Goal: Transaction & Acquisition: Purchase product/service

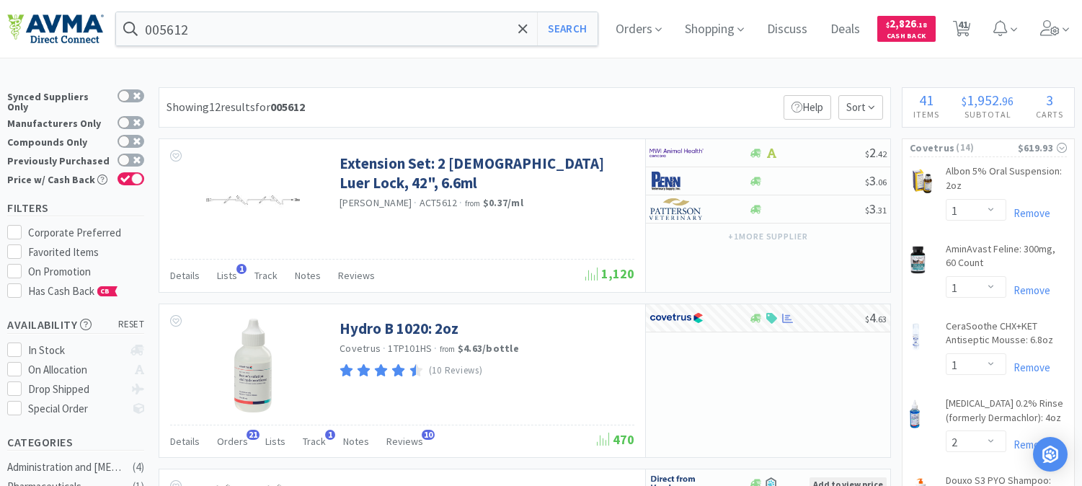
select select "1"
select select "2"
select select "1"
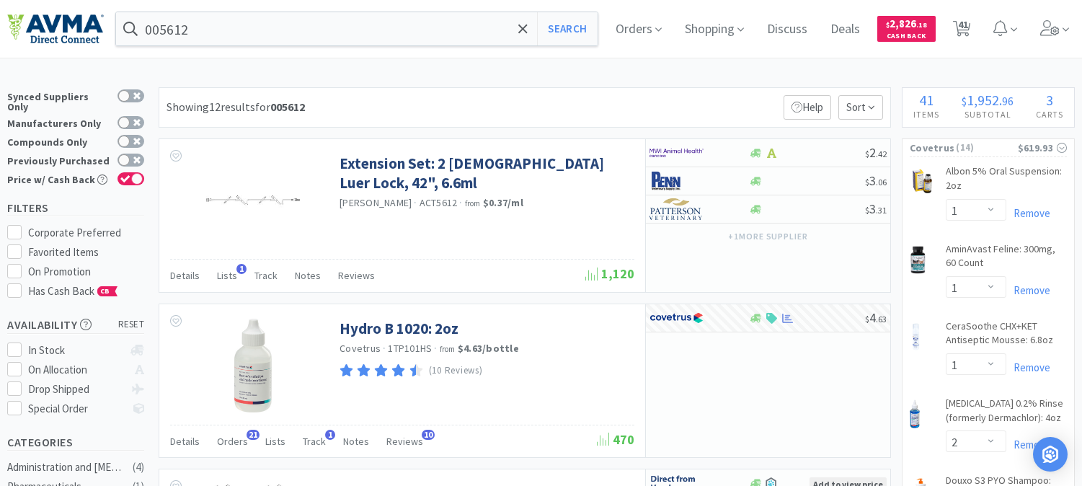
select select "2"
select select "5"
select select "1"
select select "8"
select select "5"
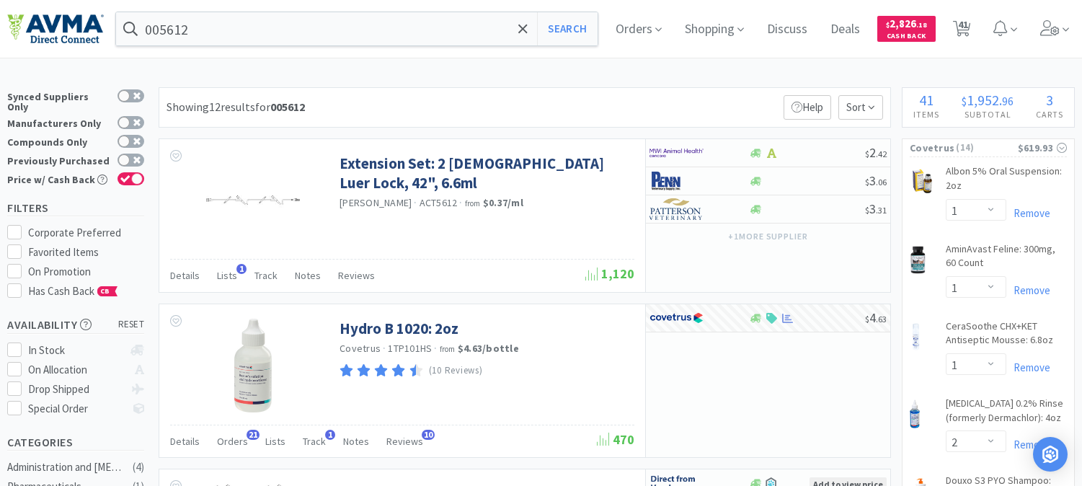
select select "2"
select select "1"
select select "12"
select select "1"
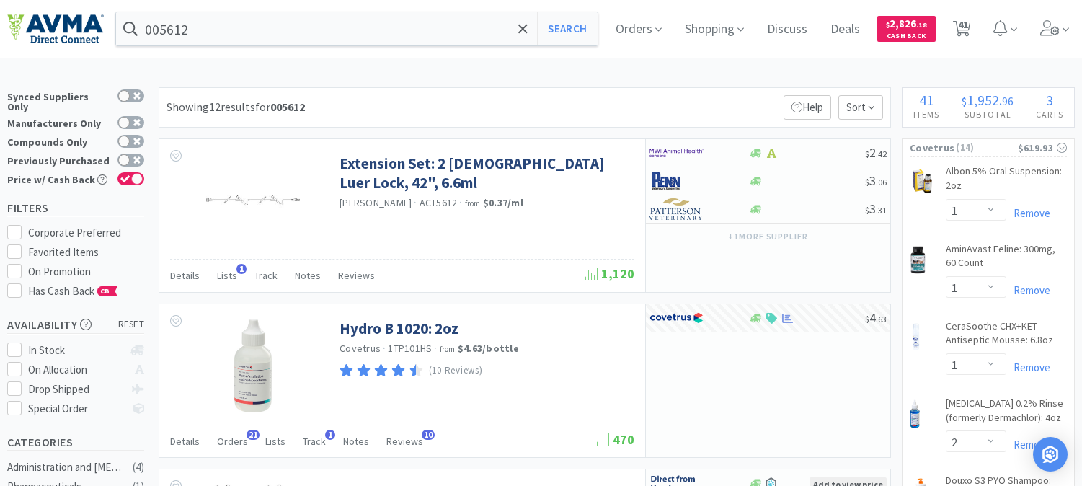
select select "2"
select select "1"
select select "2"
select select "1"
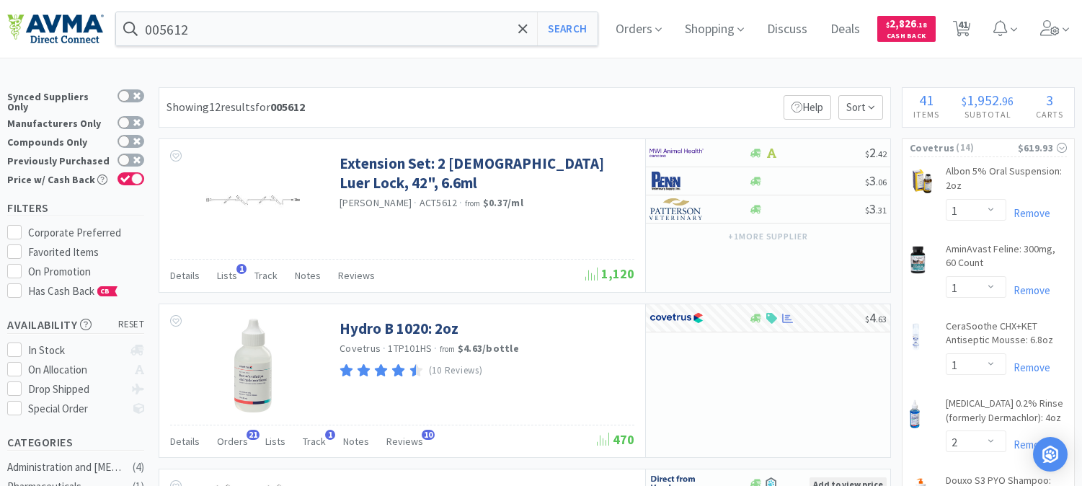
select select "1"
select select "4"
select select "1"
select select "15"
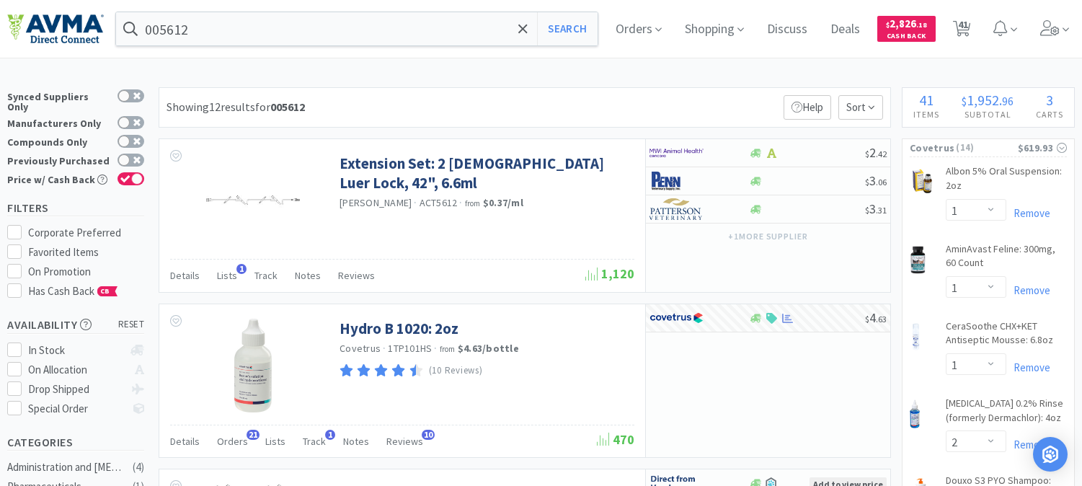
select select "1"
select select "6"
select select "2"
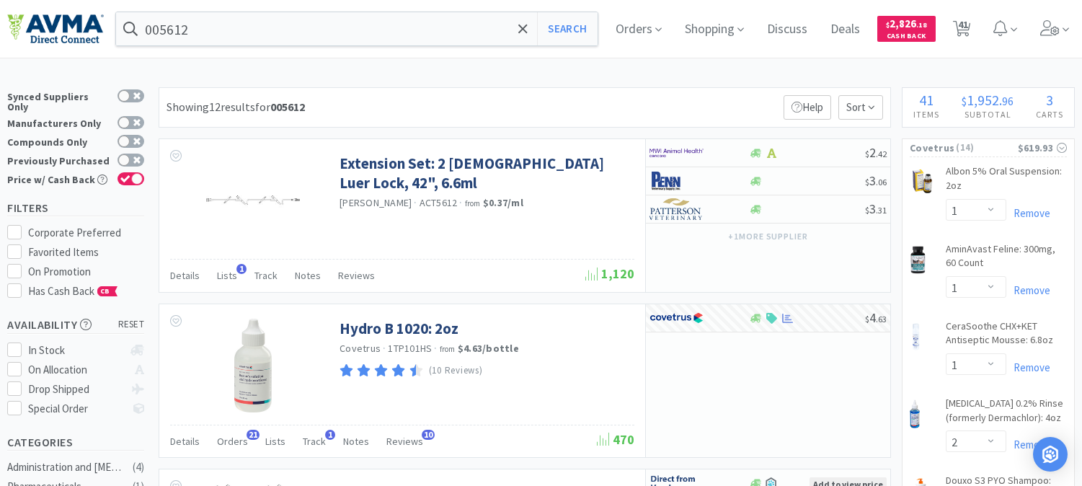
select select "1"
select select "3"
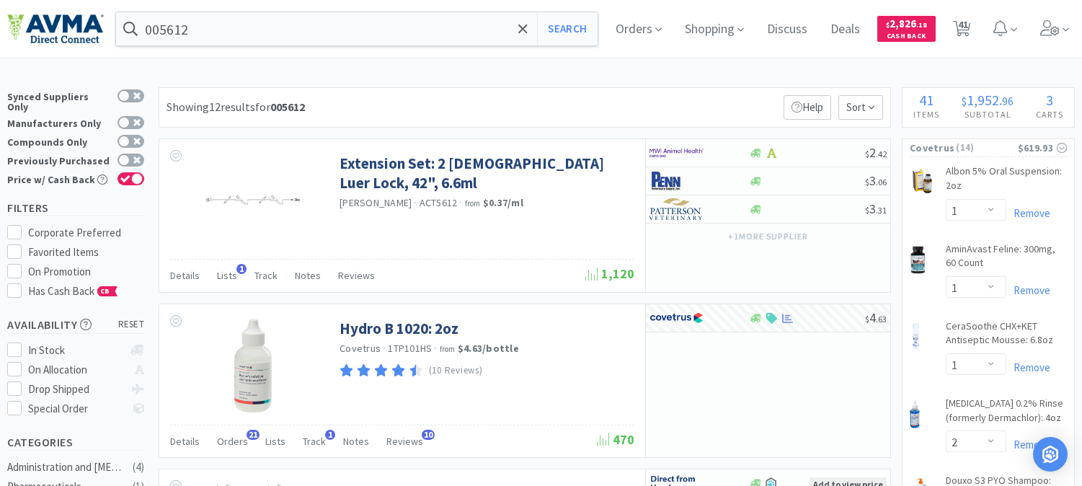
select select "1"
select select "2"
select select "1"
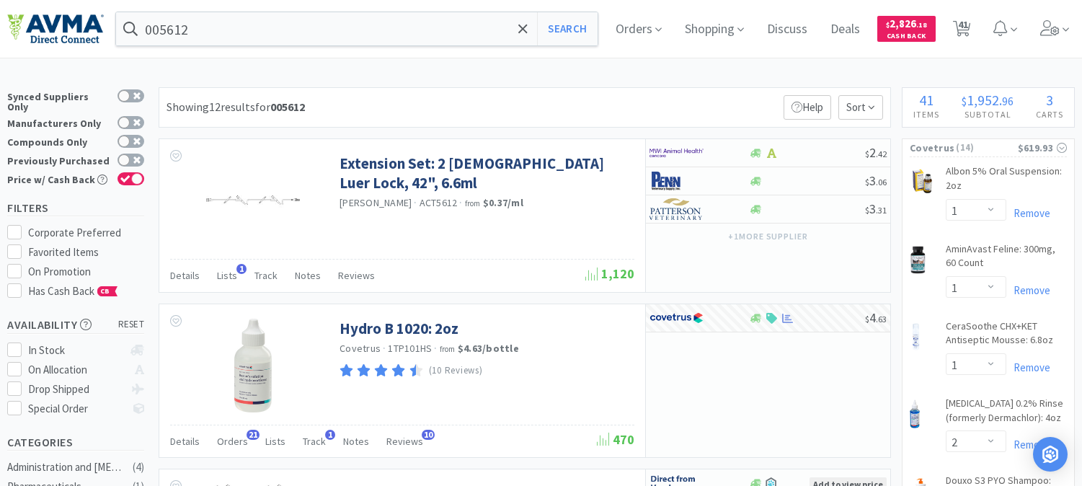
select select "5"
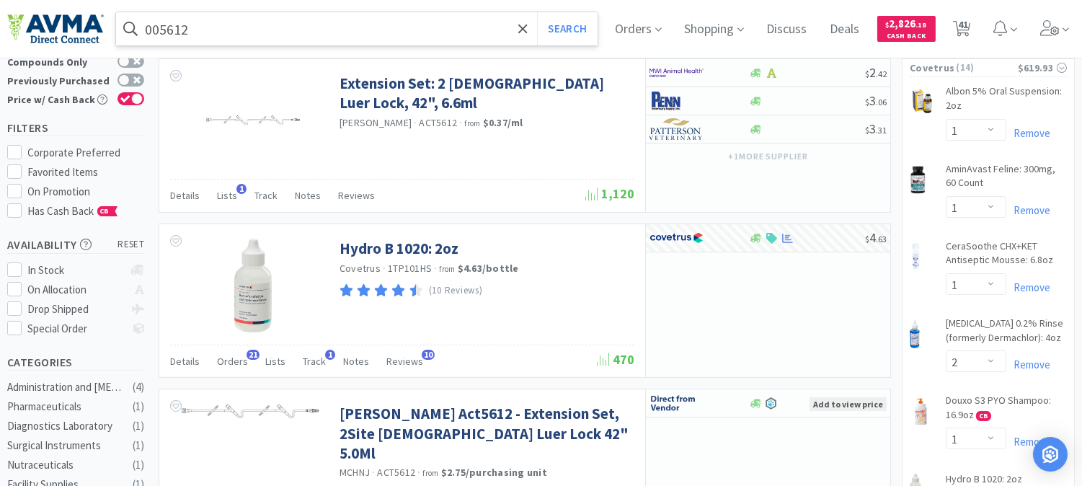
click at [365, 27] on input "005612" at bounding box center [356, 28] width 481 height 33
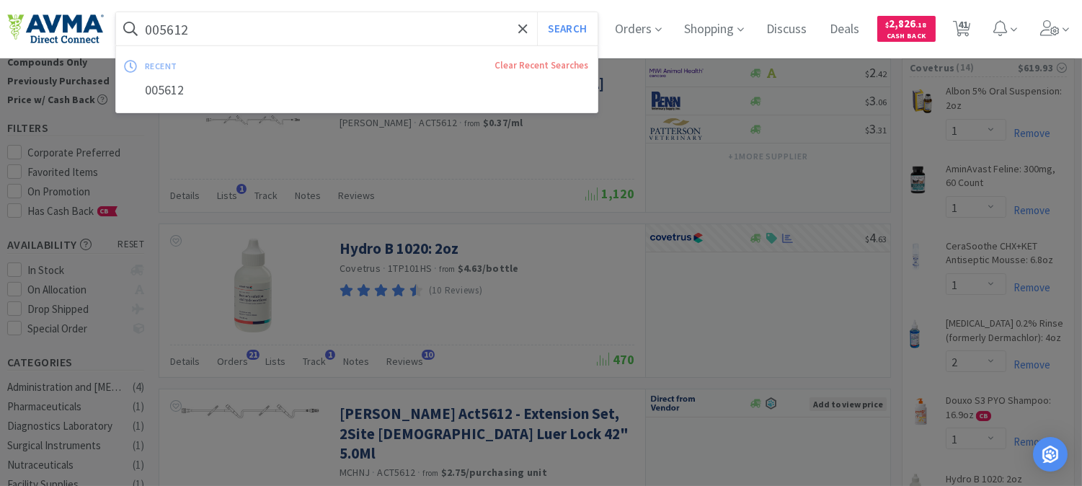
paste input "text"
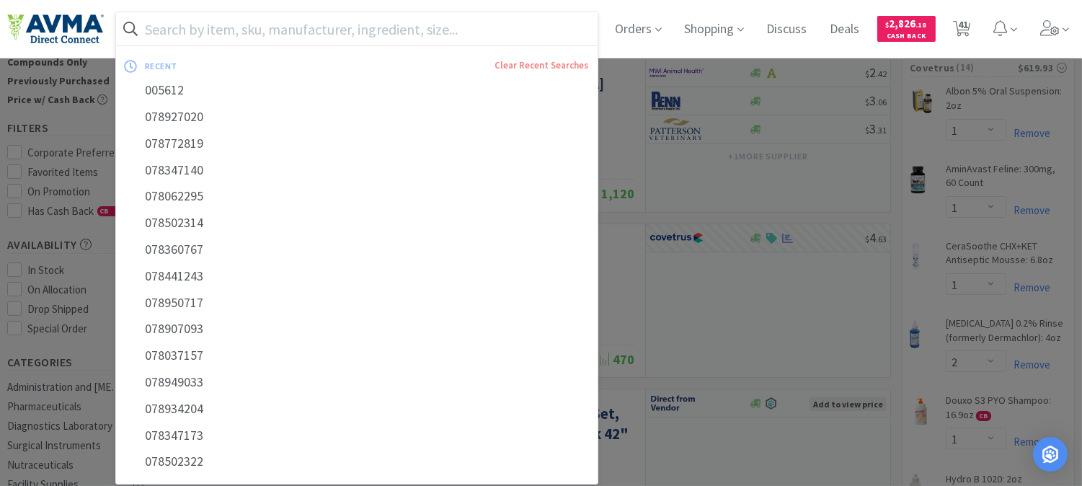
click at [254, 35] on input "text" at bounding box center [356, 28] width 481 height 33
paste input "078347173"
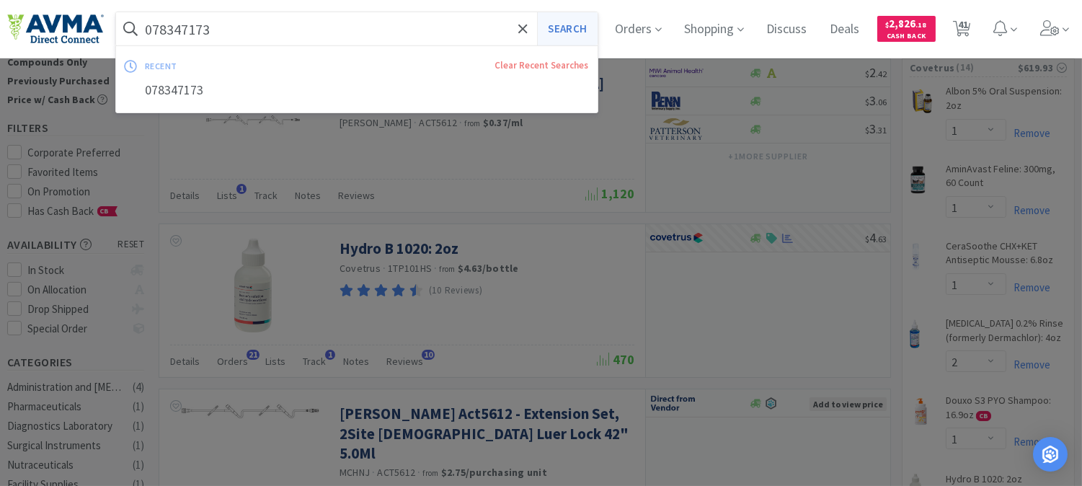
click at [580, 26] on button "Search" at bounding box center [567, 28] width 60 height 33
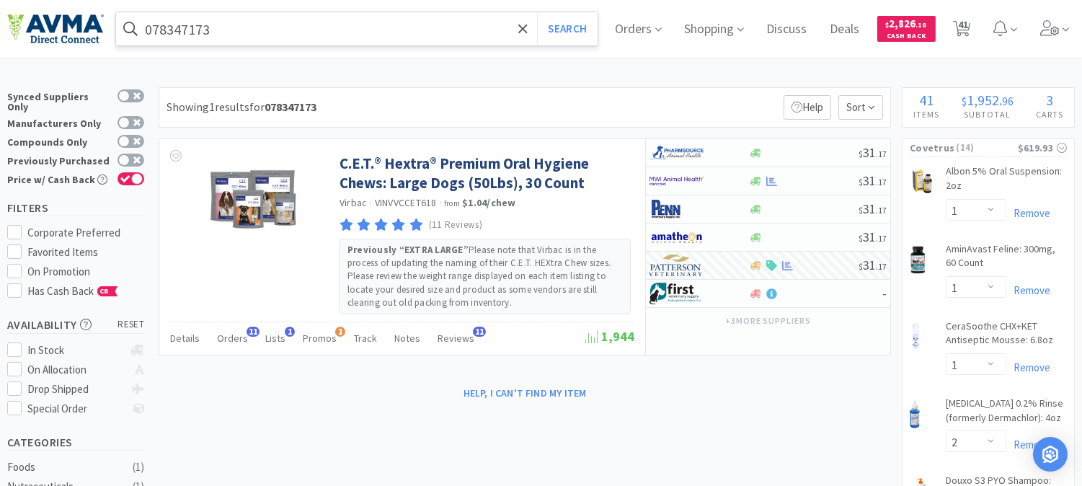
click at [240, 19] on input "078347173" at bounding box center [356, 28] width 481 height 33
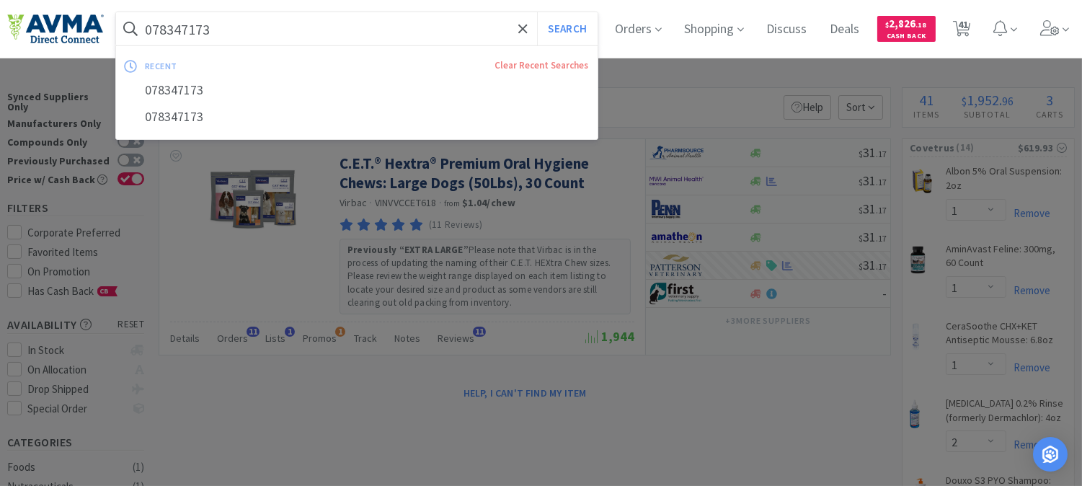
paste input "63460"
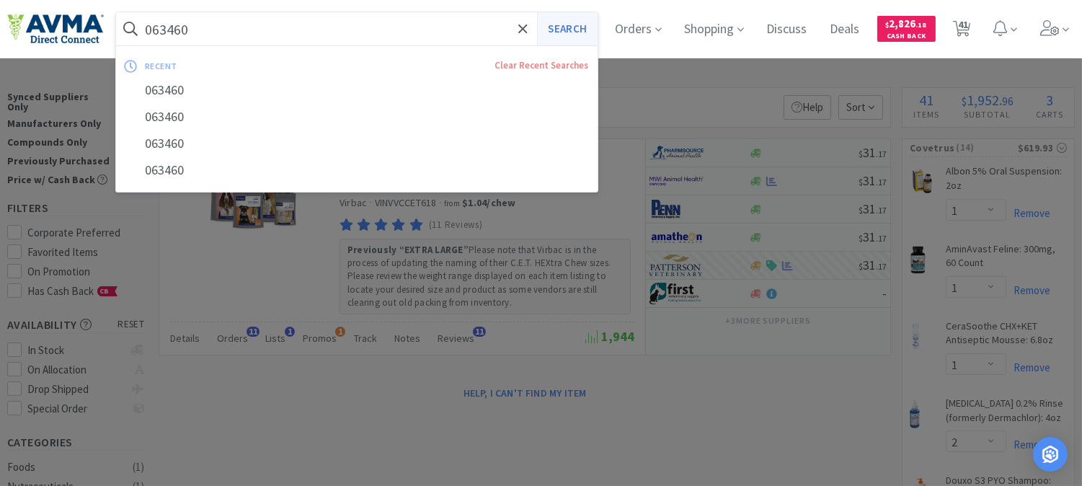
click at [564, 33] on button "Search" at bounding box center [567, 28] width 60 height 33
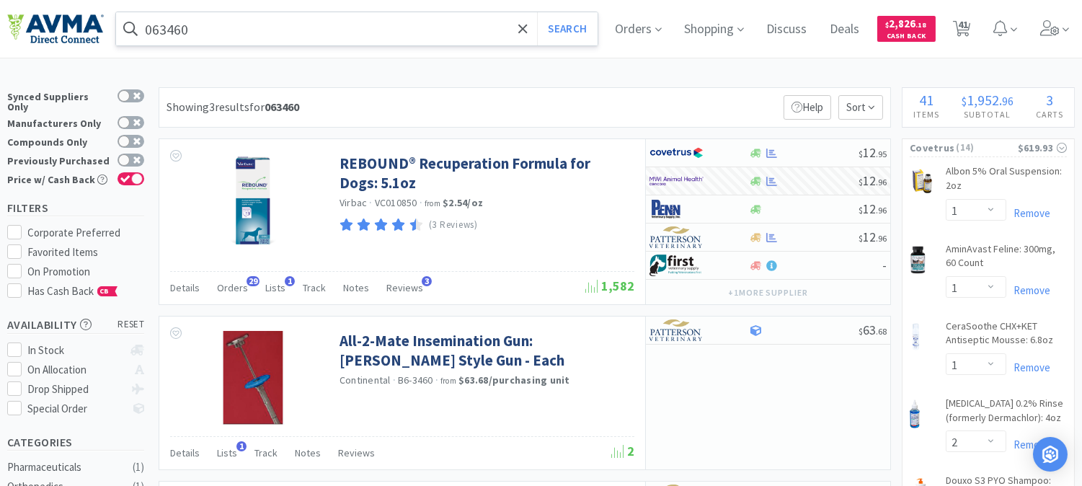
click at [264, 32] on input "063460" at bounding box center [356, 28] width 481 height 33
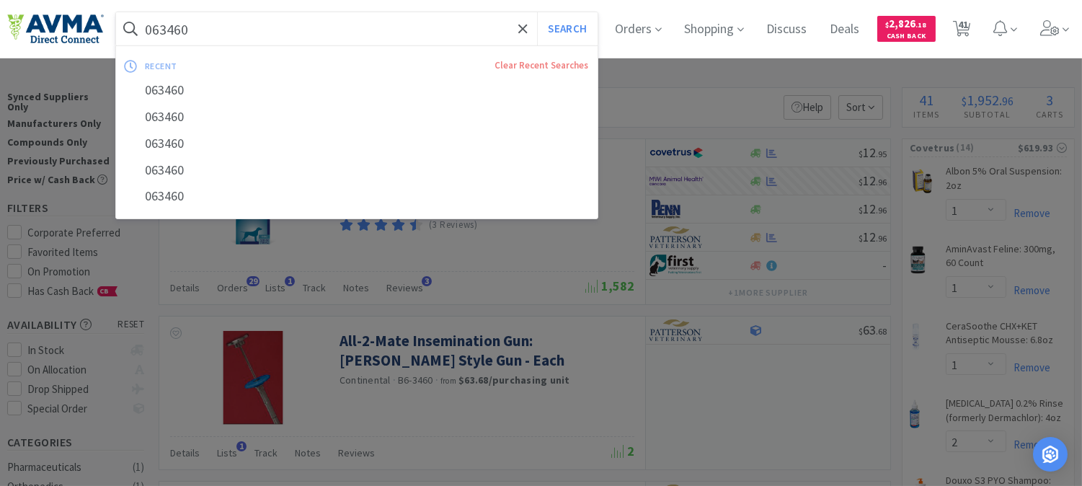
paste input "50123"
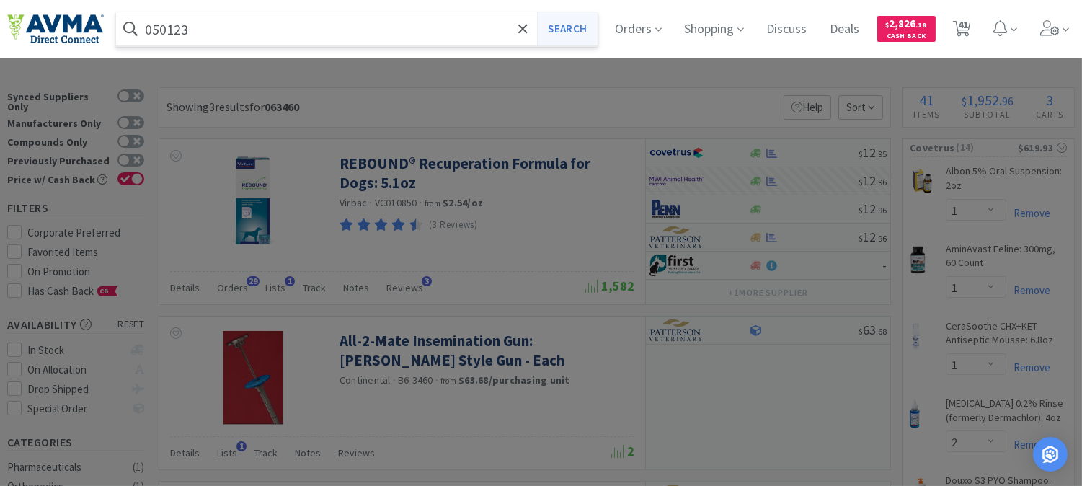
click at [567, 32] on button "Search" at bounding box center [567, 28] width 60 height 33
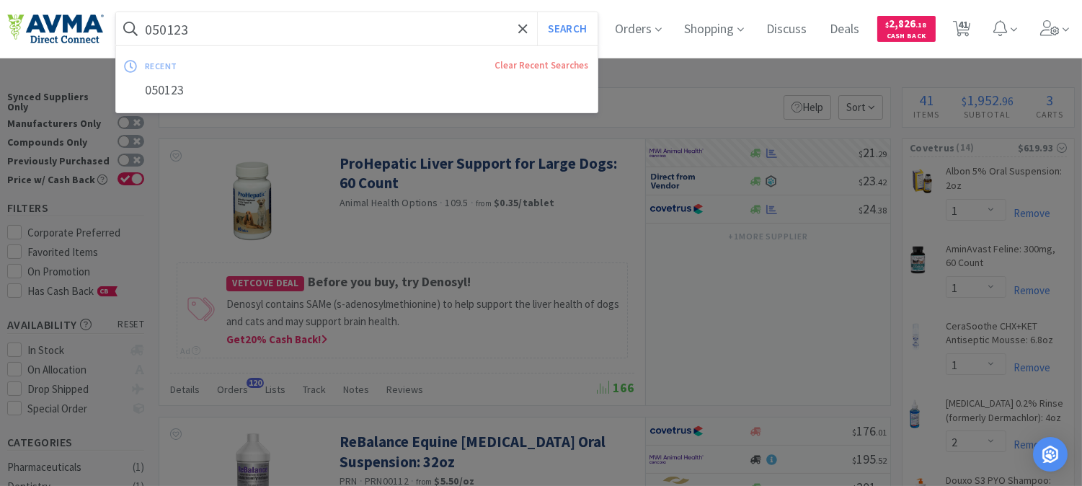
click at [249, 35] on input "050123" at bounding box center [356, 28] width 481 height 33
paste input "04357"
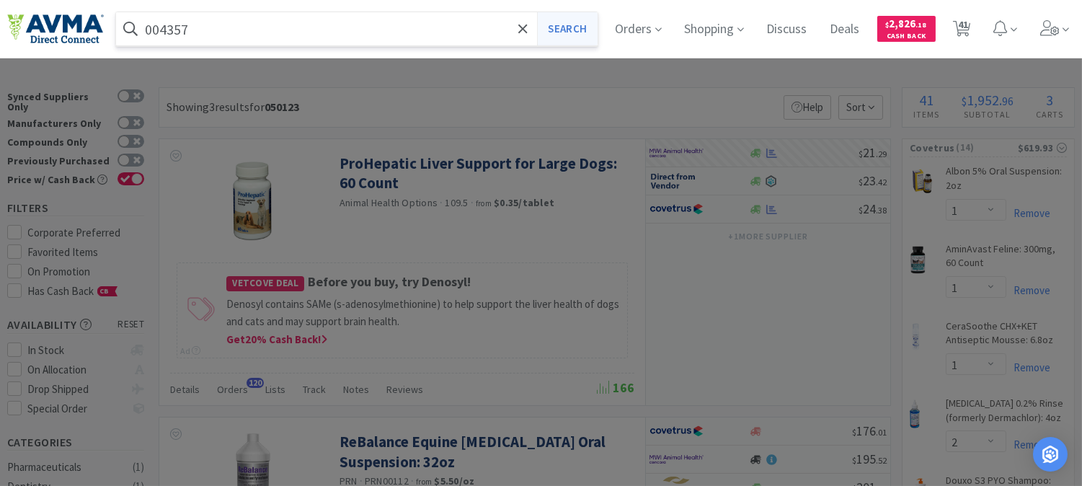
click at [558, 32] on button "Search" at bounding box center [567, 28] width 60 height 33
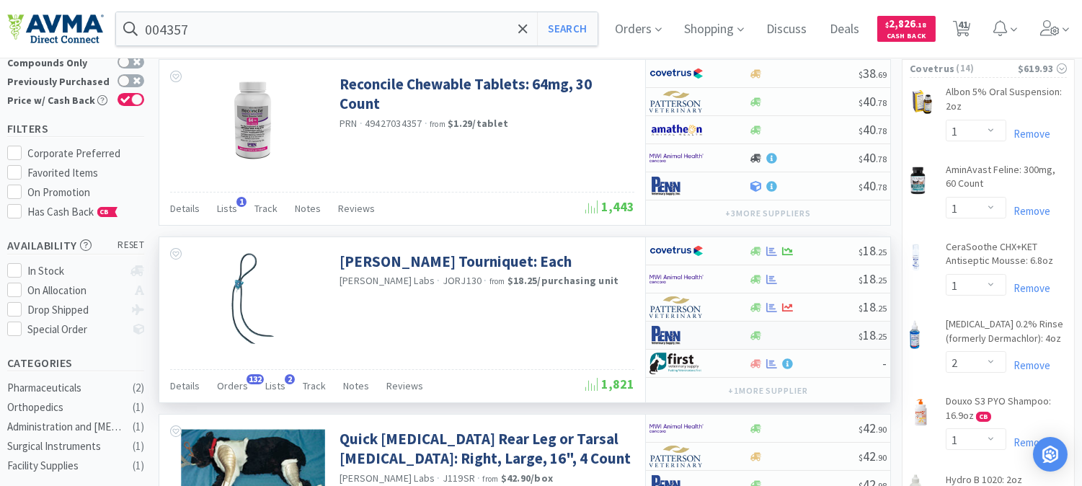
scroll to position [80, 0]
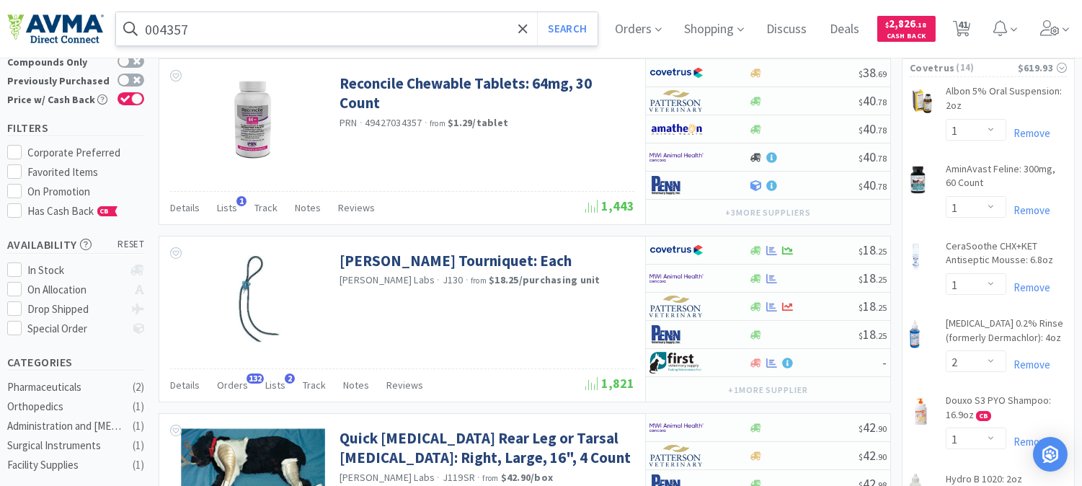
click at [342, 36] on input "004357" at bounding box center [356, 28] width 481 height 33
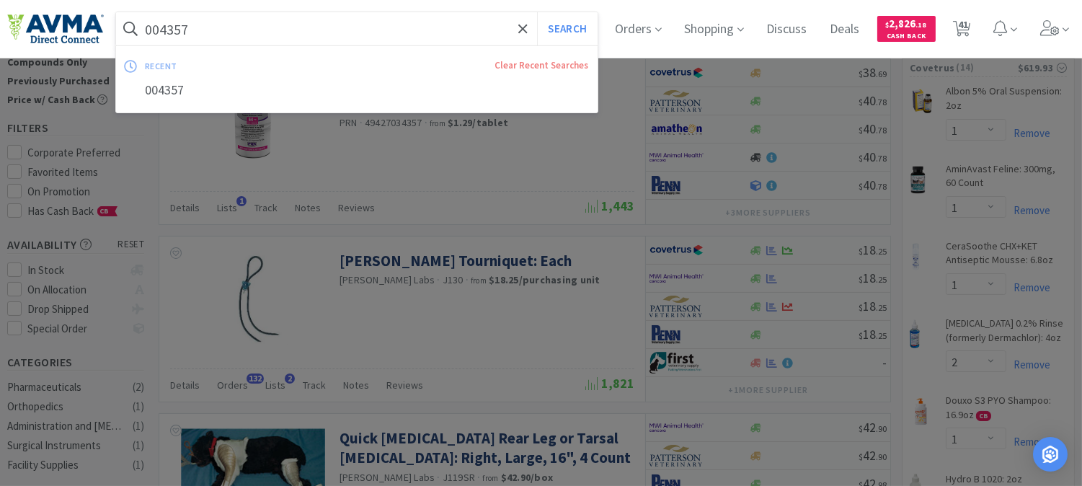
paste input "80531"
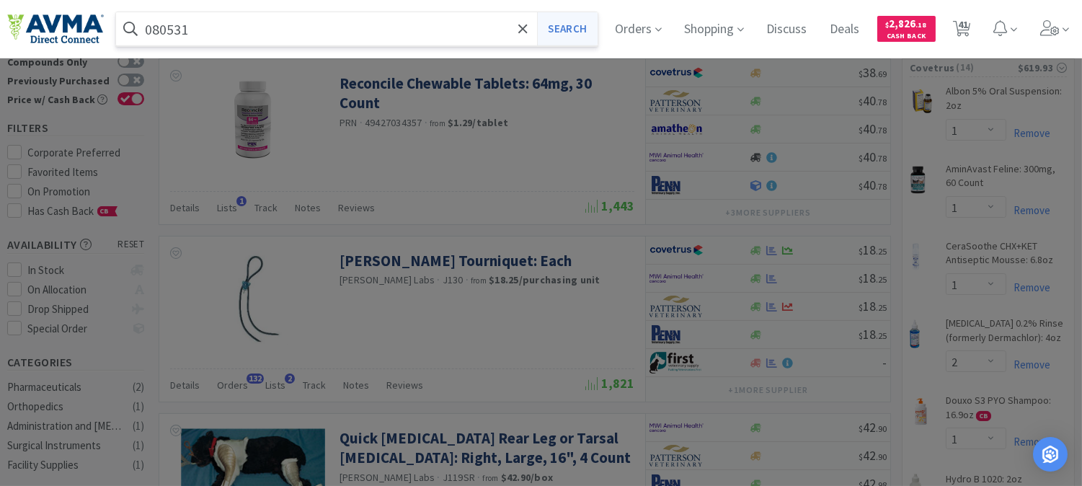
click at [594, 24] on button "Search" at bounding box center [567, 28] width 60 height 33
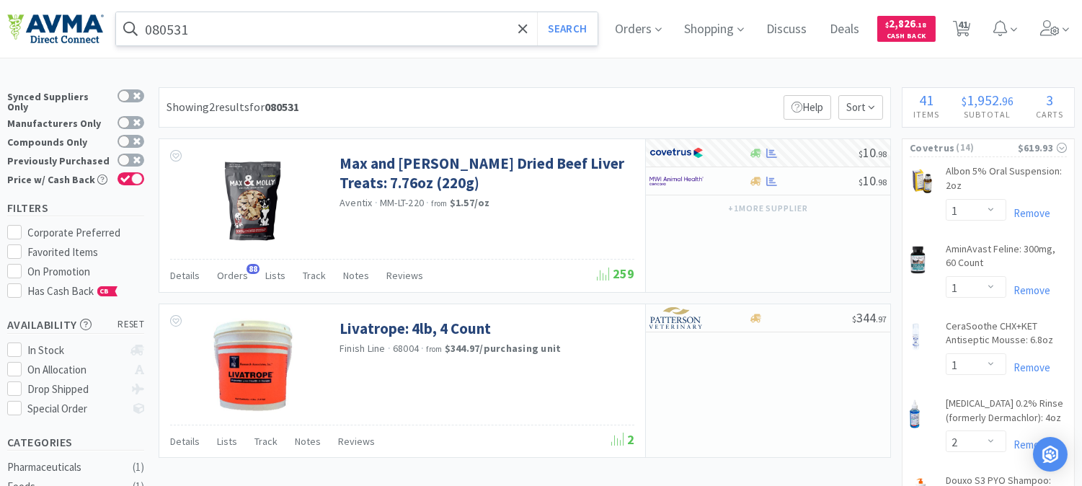
drag, startPoint x: 228, startPoint y: 20, endPoint x: 226, endPoint y: 27, distance: 7.5
click at [227, 20] on input "080531" at bounding box center [356, 28] width 481 height 33
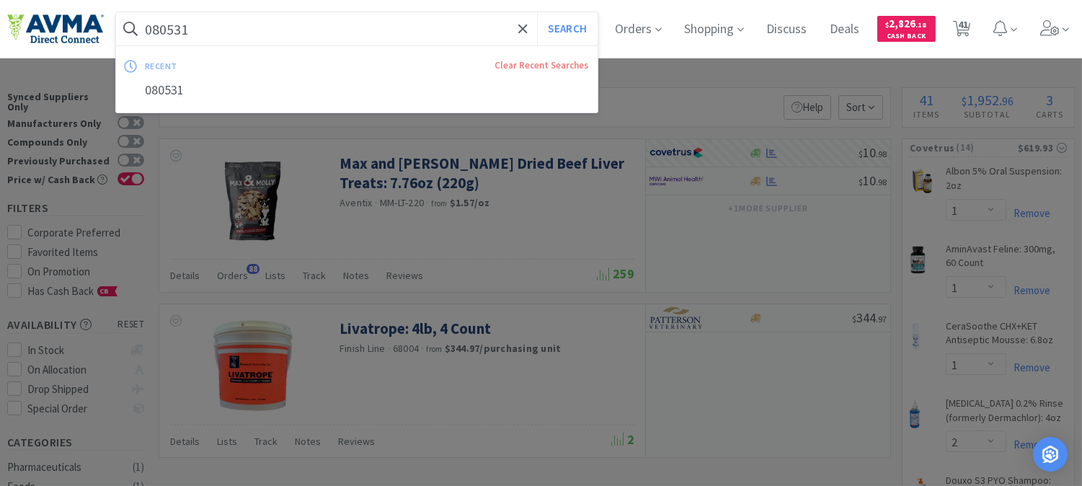
paste input "78134086"
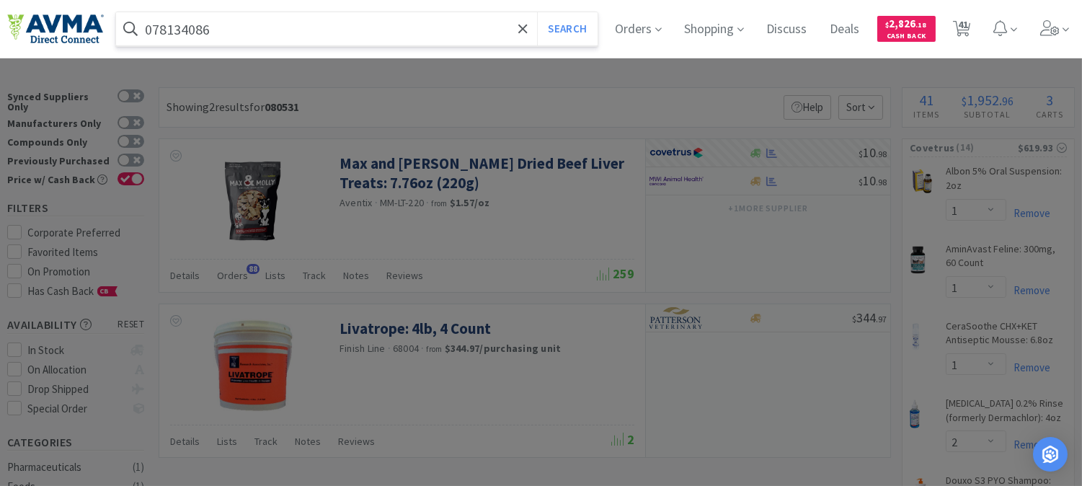
click at [546, 27] on input "078134086" at bounding box center [356, 28] width 481 height 33
type input "078134086"
click at [562, 27] on button "Search" at bounding box center [567, 28] width 60 height 33
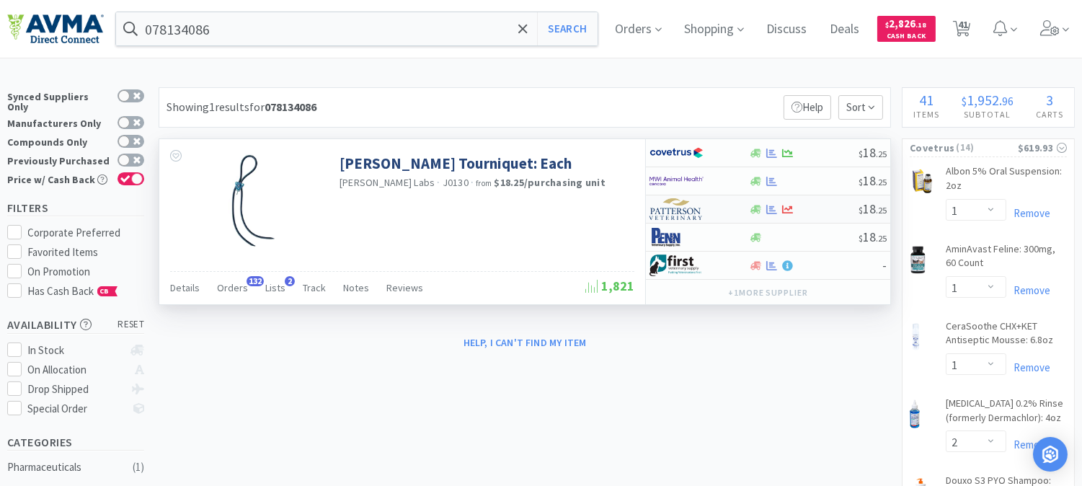
click at [673, 210] on img at bounding box center [676, 209] width 54 height 22
select select "1"
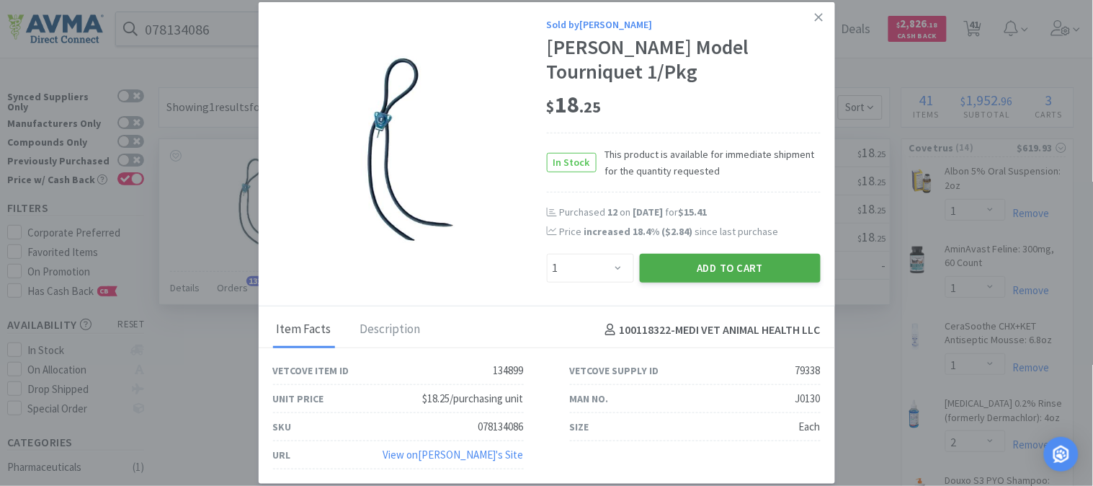
click at [753, 254] on button "Add to Cart" at bounding box center [730, 268] width 181 height 29
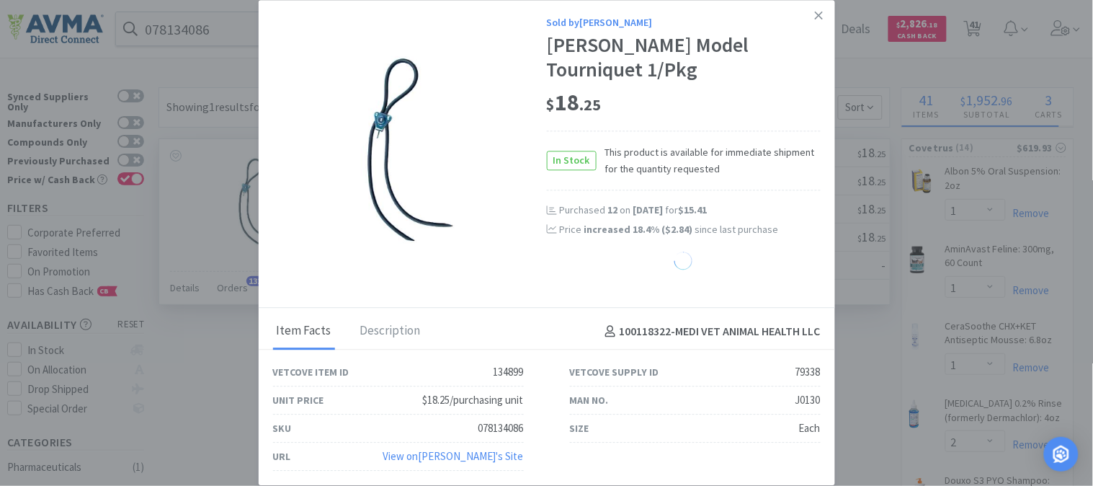
select select "1"
select select "5"
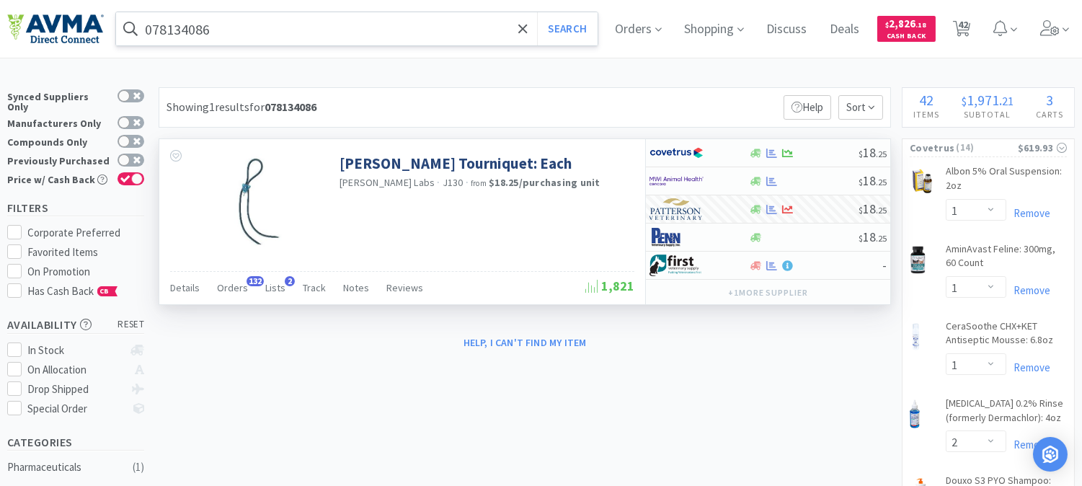
click at [267, 27] on input "078134086" at bounding box center [356, 28] width 481 height 33
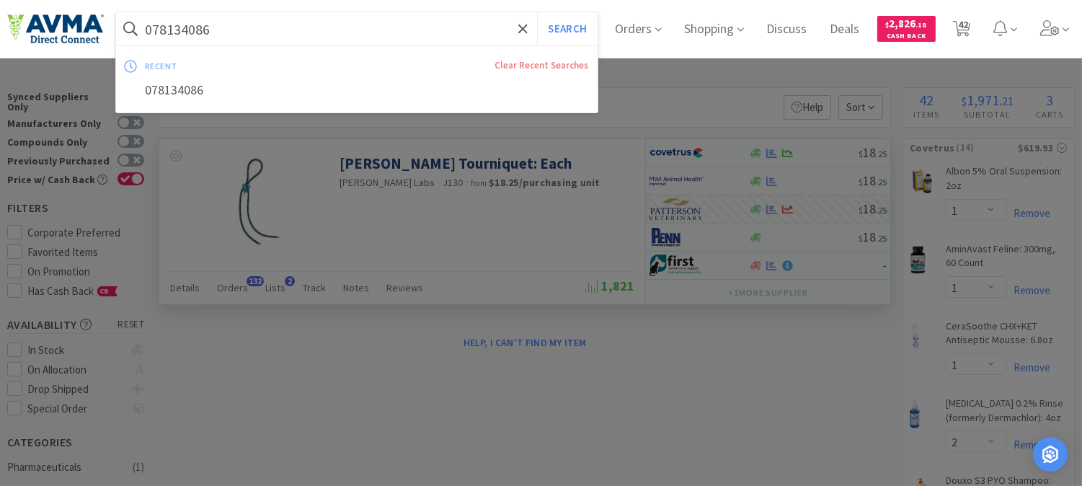
paste input "80531"
click at [582, 19] on button "Search" at bounding box center [567, 28] width 60 height 33
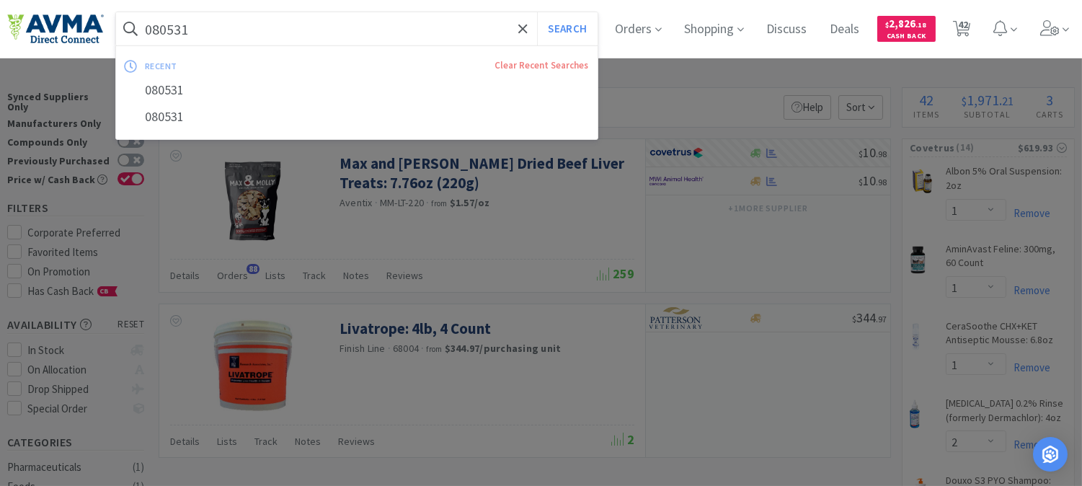
click at [326, 23] on input "080531" at bounding box center [356, 28] width 481 height 33
paste input "78360767"
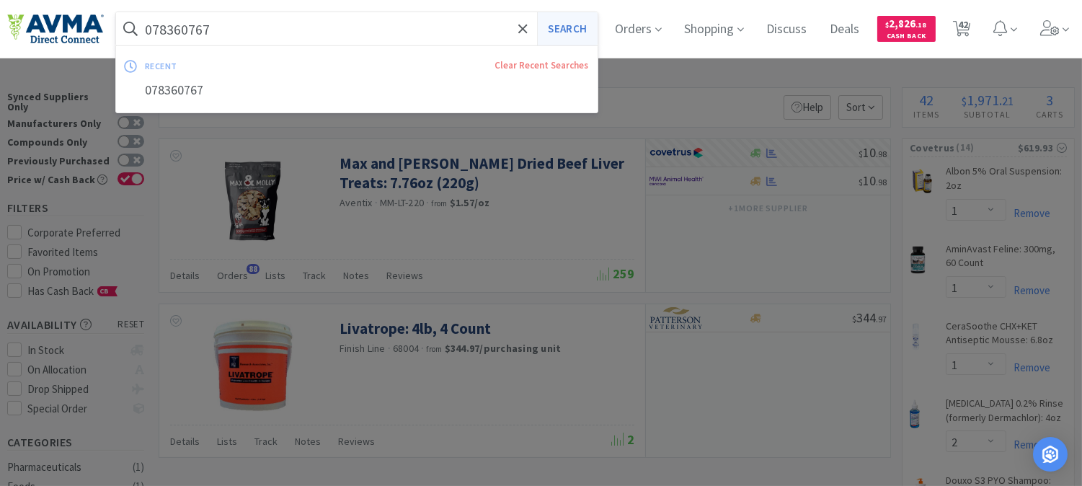
click at [589, 30] on button "Search" at bounding box center [567, 28] width 60 height 33
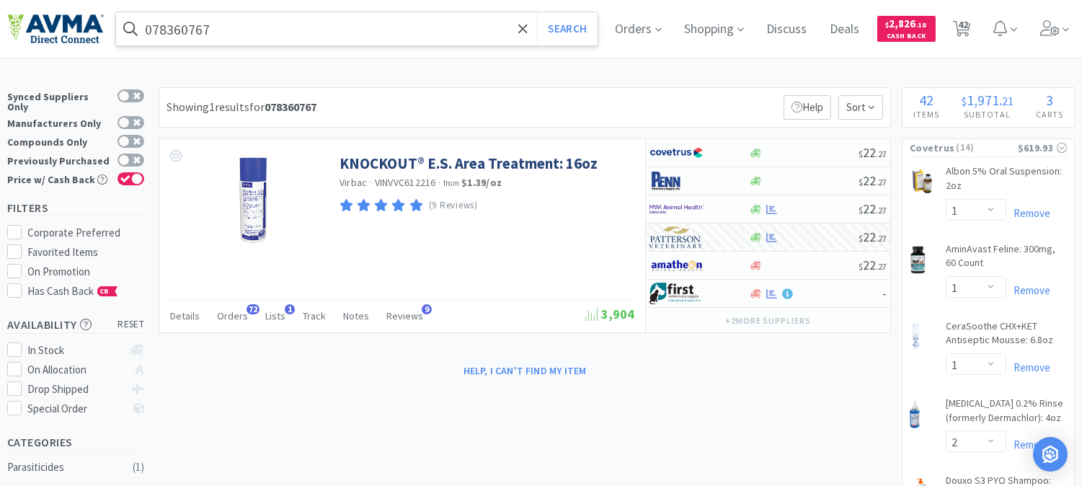
click at [324, 22] on input "078360767" at bounding box center [356, 28] width 481 height 33
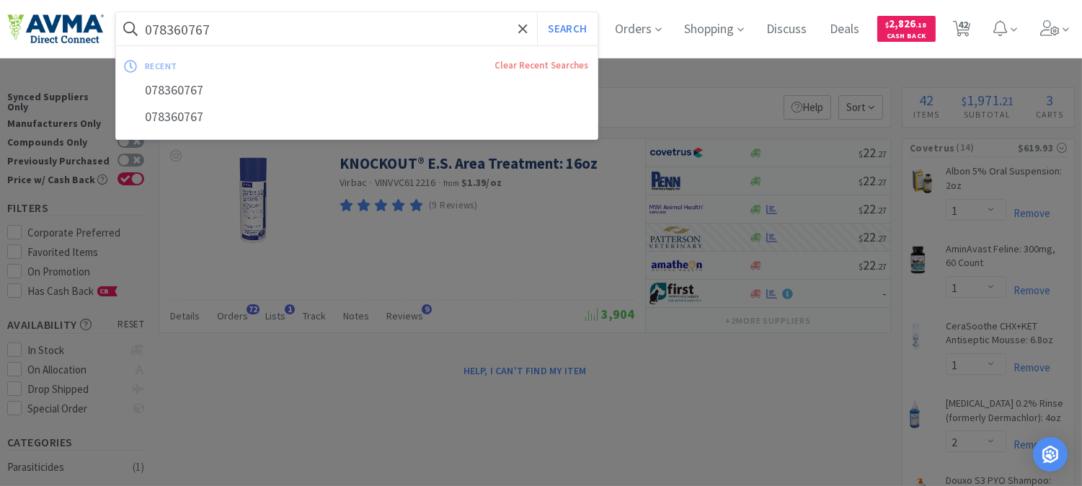
paste input "33191"
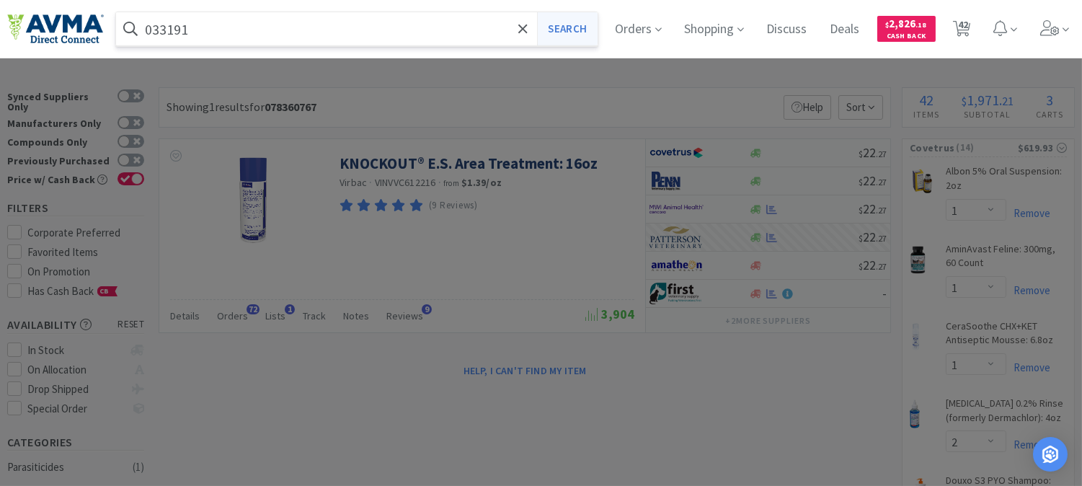
type input "033191"
click at [568, 19] on button "Search" at bounding box center [567, 28] width 60 height 33
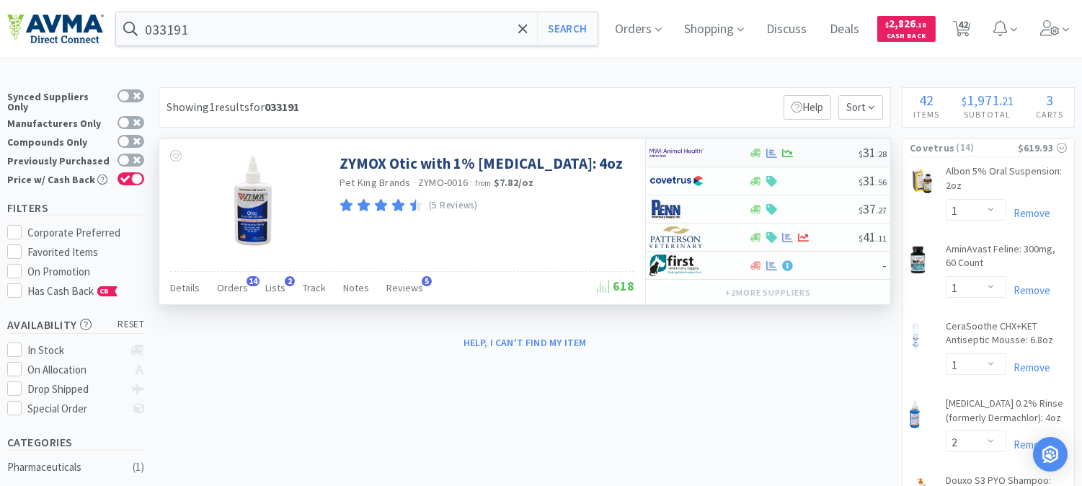
click at [660, 155] on img at bounding box center [676, 153] width 54 height 22
select select "1"
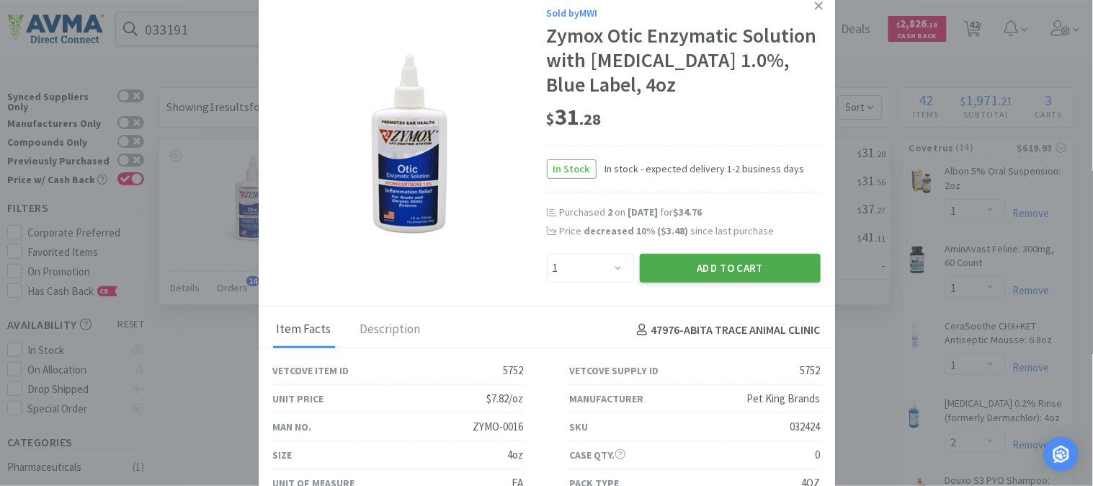
click at [657, 257] on button "Add to Cart" at bounding box center [730, 268] width 181 height 29
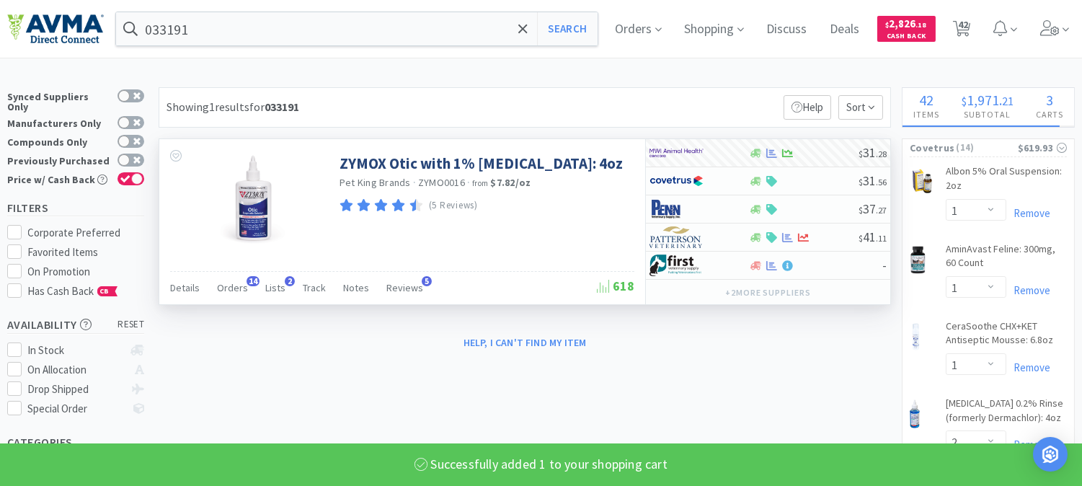
select select "1"
